Goal: Task Accomplishment & Management: Manage account settings

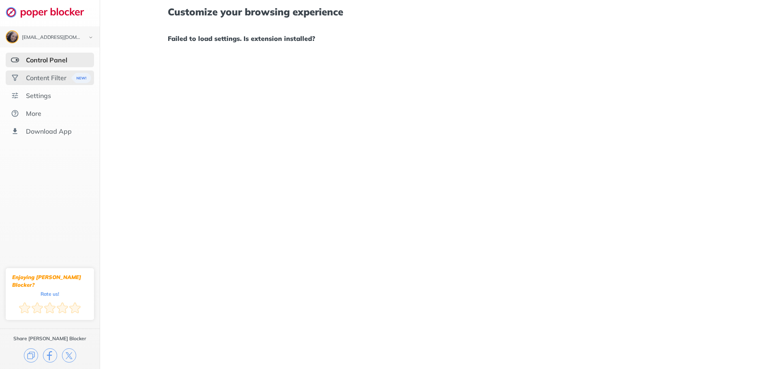
click at [39, 79] on div "Content Filter" at bounding box center [46, 78] width 40 height 8
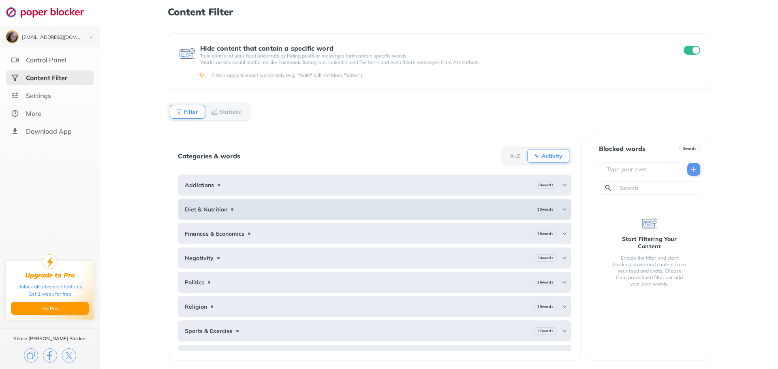
click at [561, 207] on img at bounding box center [564, 209] width 6 height 6
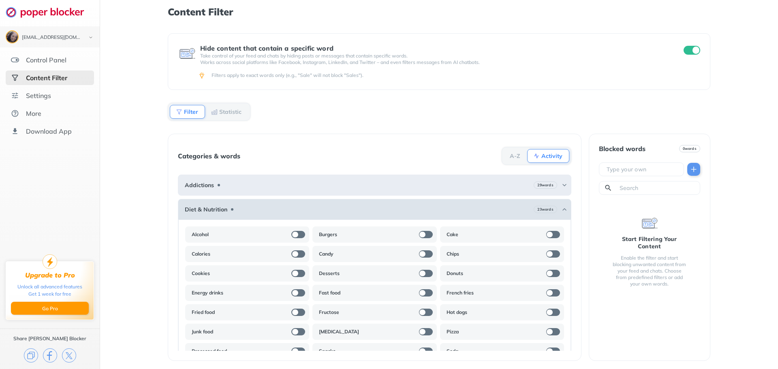
click at [561, 209] on img at bounding box center [564, 209] width 6 height 6
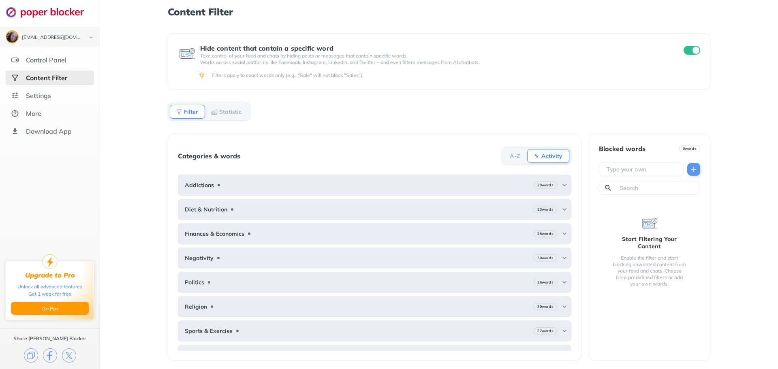
click at [692, 49] on input "checkbox" at bounding box center [691, 50] width 17 height 9
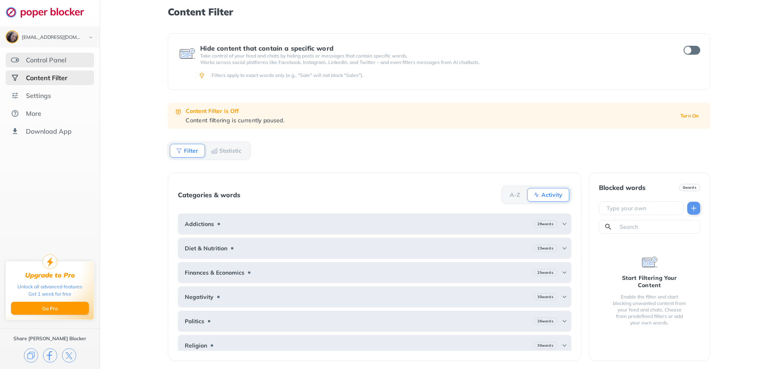
click at [30, 64] on div "Control Panel" at bounding box center [46, 60] width 40 height 8
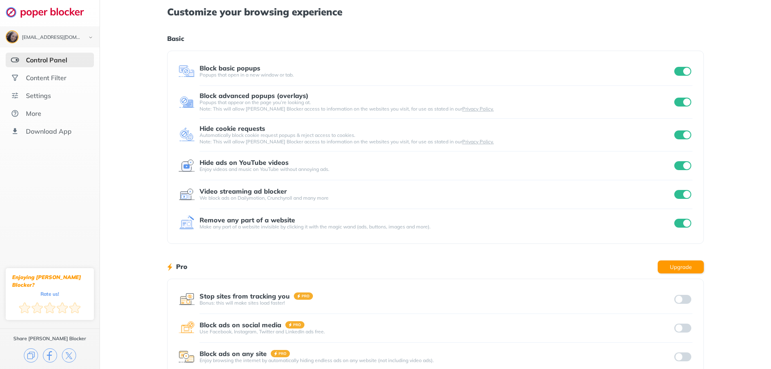
click at [682, 68] on input "checkbox" at bounding box center [683, 71] width 17 height 9
click at [682, 103] on input "checkbox" at bounding box center [683, 102] width 17 height 9
click at [679, 222] on input "checkbox" at bounding box center [683, 223] width 17 height 9
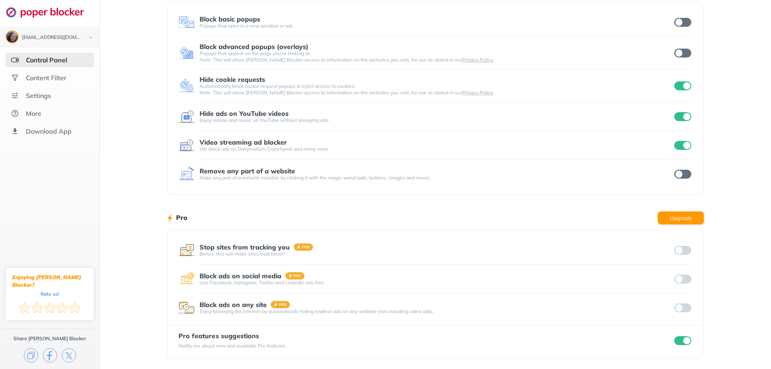
scroll to position [50, 0]
click at [681, 145] on input "checkbox" at bounding box center [683, 144] width 17 height 9
click at [685, 119] on input "checkbox" at bounding box center [683, 115] width 17 height 9
click at [684, 88] on input "checkbox" at bounding box center [683, 85] width 17 height 9
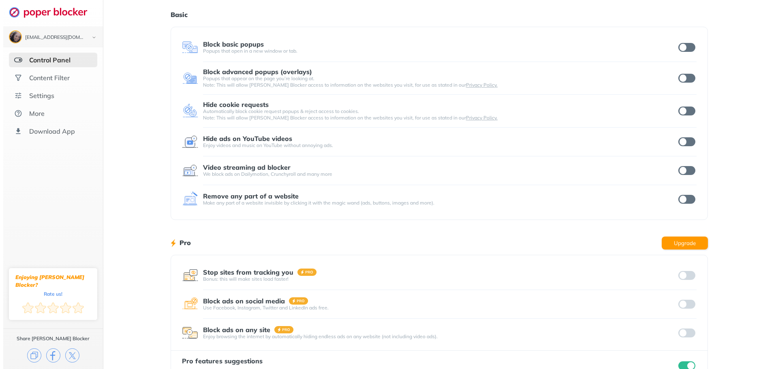
scroll to position [0, 0]
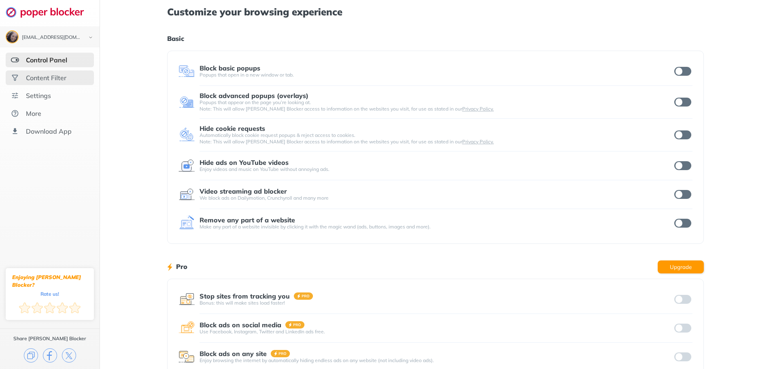
click at [45, 76] on div "Content Filter" at bounding box center [46, 78] width 40 height 8
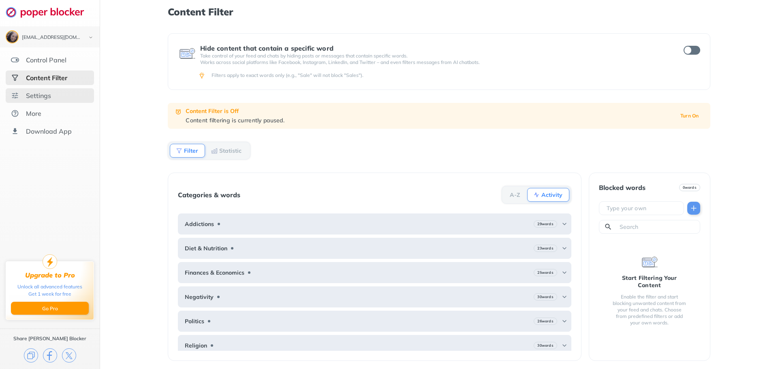
click at [48, 95] on div "Settings" at bounding box center [38, 96] width 25 height 8
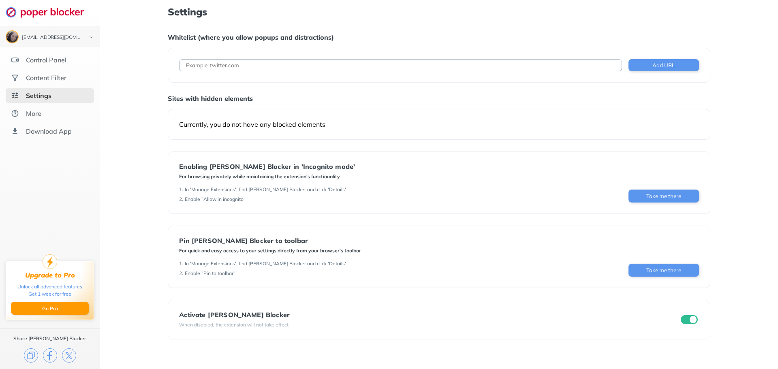
click at [687, 318] on input "checkbox" at bounding box center [688, 319] width 17 height 9
